Goal: Information Seeking & Learning: Learn about a topic

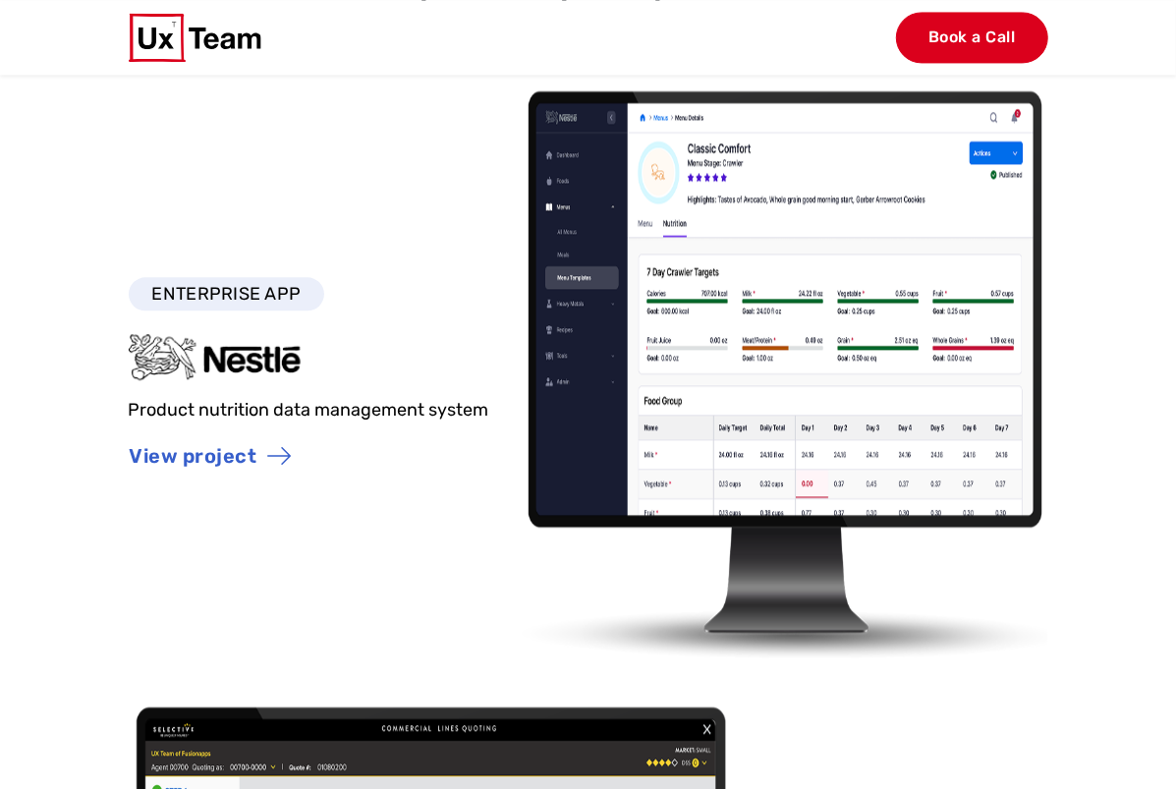
scroll to position [2481, 0]
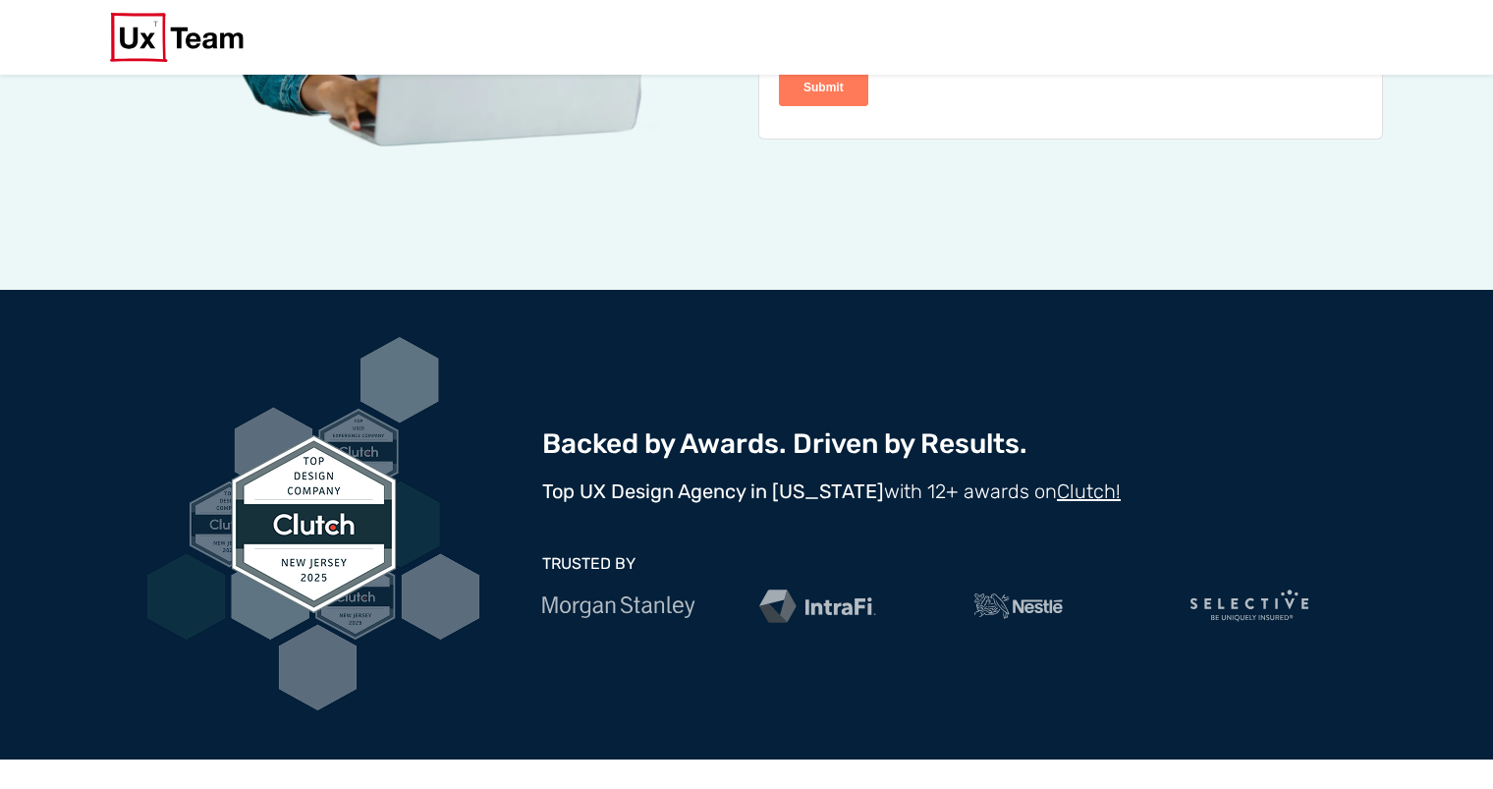
scroll to position [577, 0]
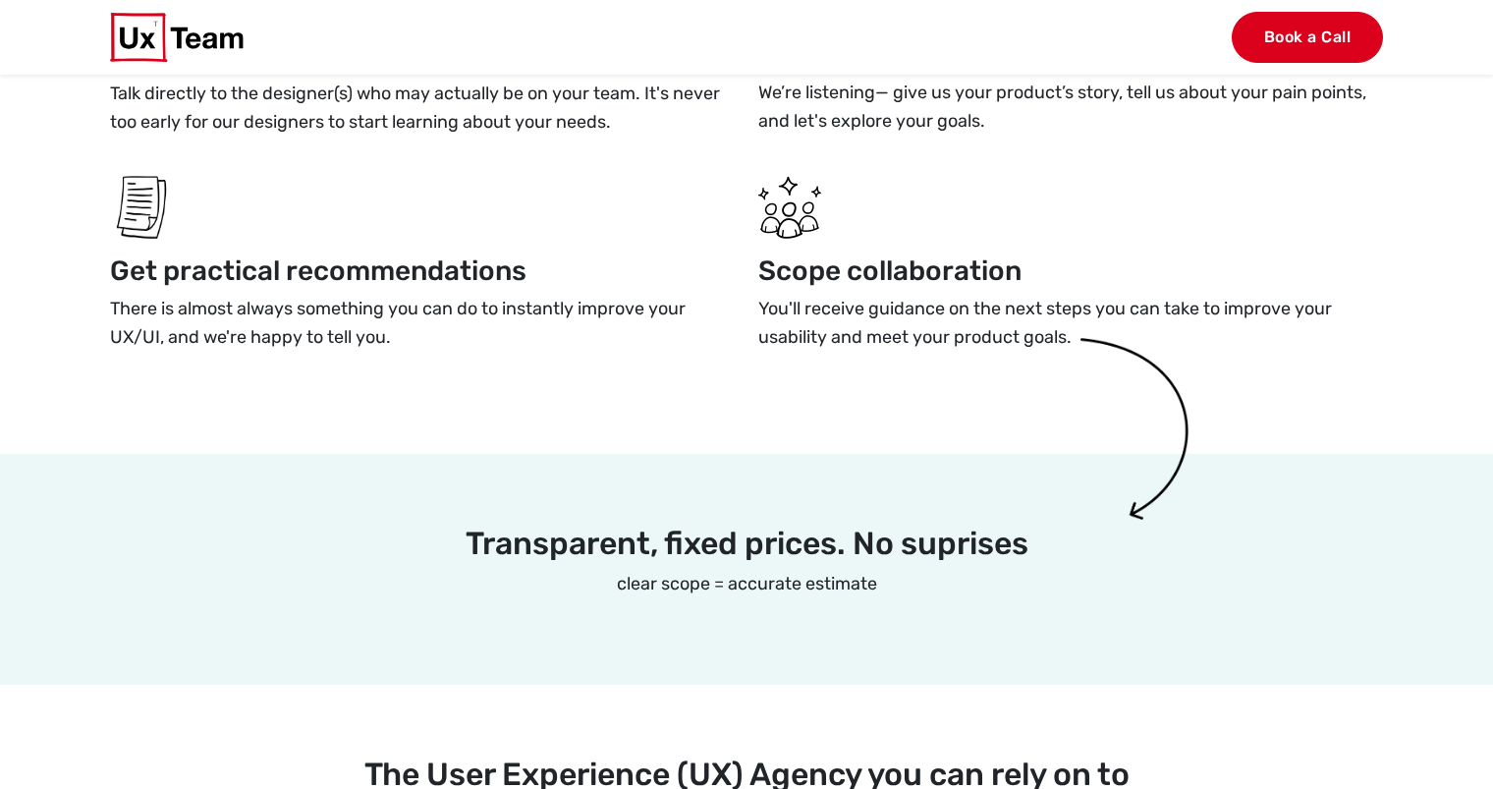
scroll to position [1750, 0]
